Goal: Transaction & Acquisition: Purchase product/service

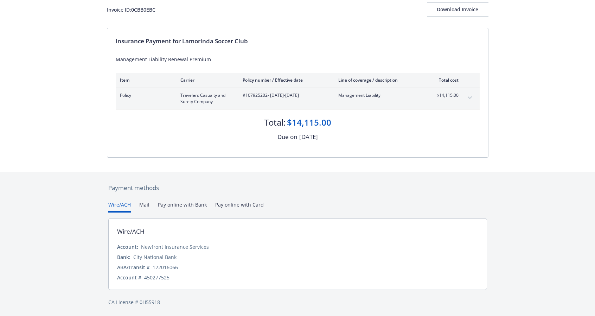
scroll to position [46, 0]
click at [172, 202] on button "Pay online with Bank" at bounding box center [182, 207] width 49 height 12
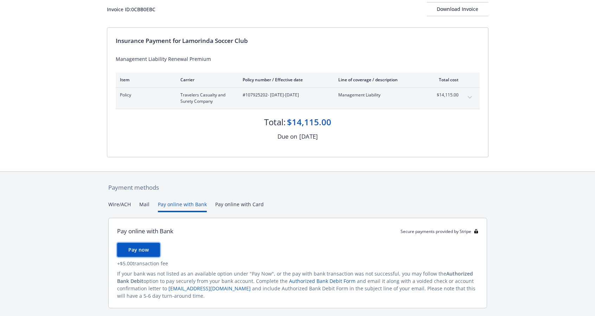
click at [144, 247] on span "Pay now" at bounding box center [138, 249] width 20 height 7
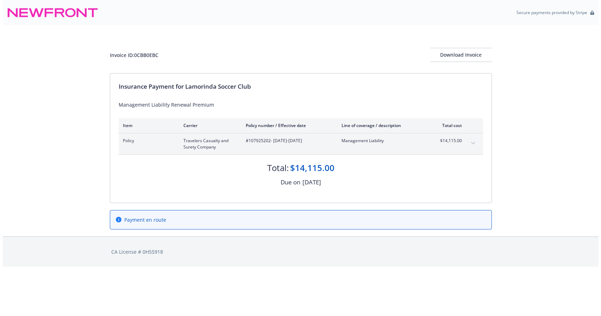
scroll to position [0, 0]
